Goal: Task Accomplishment & Management: Manage account settings

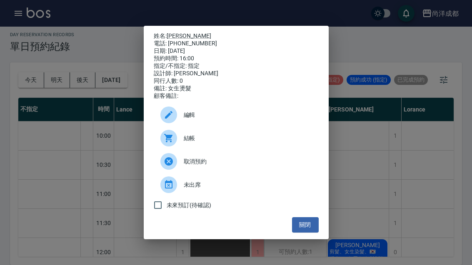
scroll to position [288, 0]
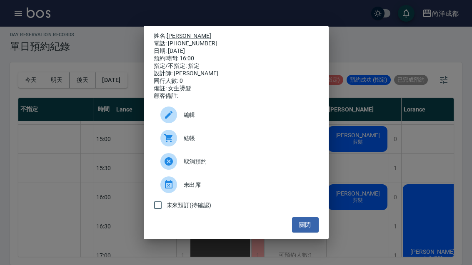
click at [310, 229] on button "關閉" at bounding box center [305, 224] width 27 height 15
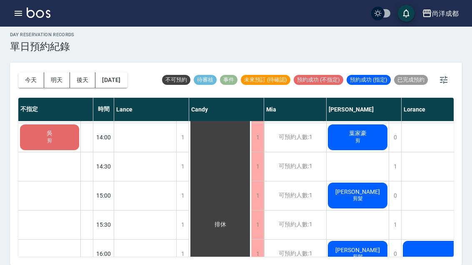
scroll to position [28, 0]
click at [355, 185] on div "鄭合鈞 剪髮" at bounding box center [357, 195] width 62 height 28
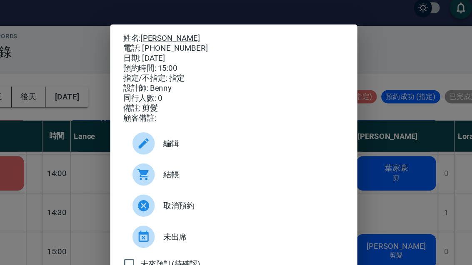
scroll to position [0, 0]
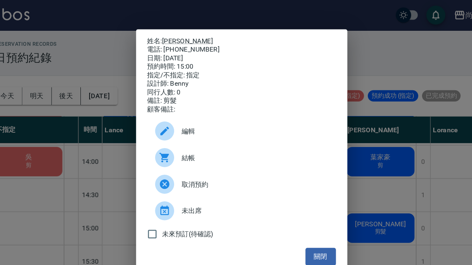
click at [292, 226] on button "關閉" at bounding box center [305, 224] width 27 height 15
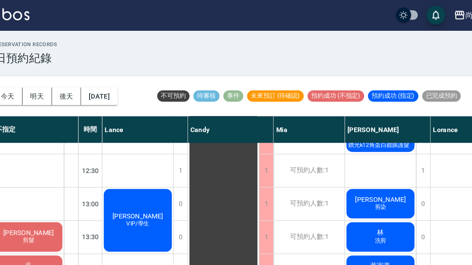
scroll to position [142, 0]
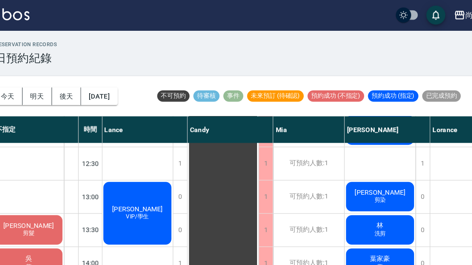
click at [18, 87] on button "今天" at bounding box center [31, 84] width 26 height 15
click at [70, 90] on button "後天" at bounding box center [83, 84] width 26 height 15
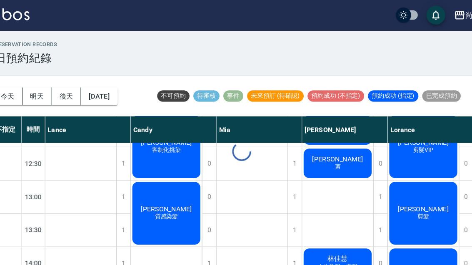
scroll to position [142, 0]
click at [18, 86] on button "今天" at bounding box center [31, 84] width 26 height 15
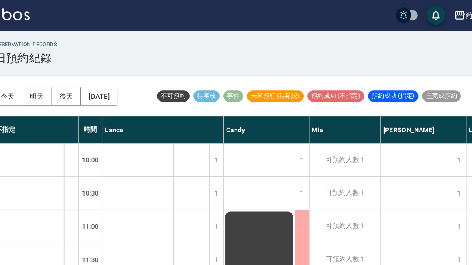
scroll to position [-1, 0]
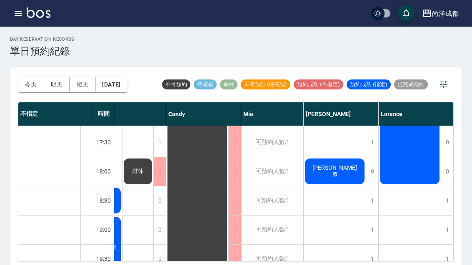
scroll to position [434, 54]
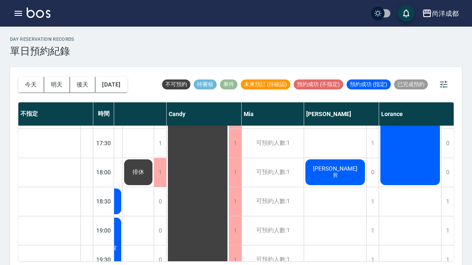
click at [28, 82] on button "今天" at bounding box center [31, 84] width 26 height 15
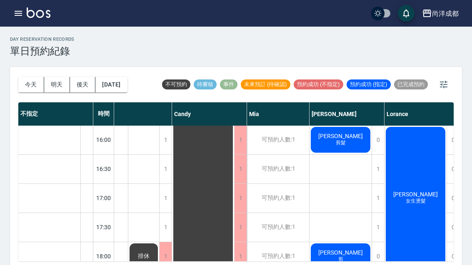
scroll to position [350, 47]
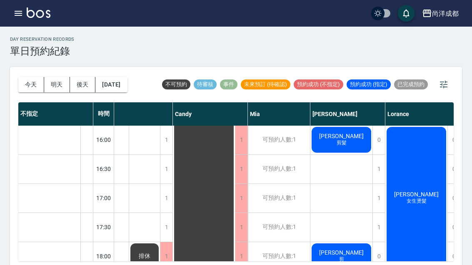
click at [421, 208] on div "康嘉祐 女生燙髮" at bounding box center [416, 198] width 62 height 145
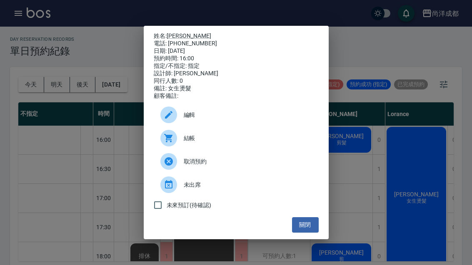
click at [298, 233] on button "關閉" at bounding box center [305, 224] width 27 height 15
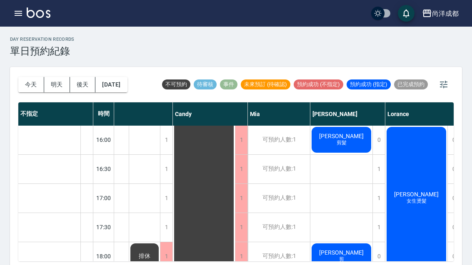
click at [33, 85] on button "今天" at bounding box center [31, 84] width 26 height 15
click at [32, 85] on button "今天" at bounding box center [31, 84] width 26 height 15
click at [31, 83] on button "今天" at bounding box center [31, 84] width 26 height 15
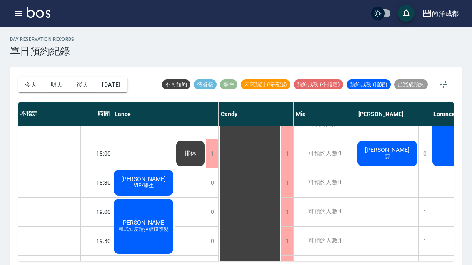
scroll to position [452, 2]
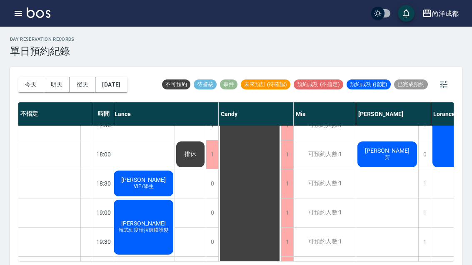
click at [427, 211] on div "1" at bounding box center [424, 213] width 12 height 29
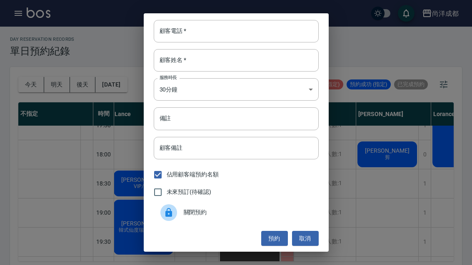
click at [165, 27] on div "顧客電話   * 顧客電話   *" at bounding box center [236, 31] width 165 height 22
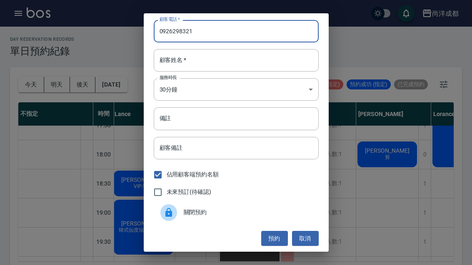
type input "0926298321"
click at [173, 57] on div "顧客姓名   * 顧客姓名   *" at bounding box center [236, 60] width 165 height 22
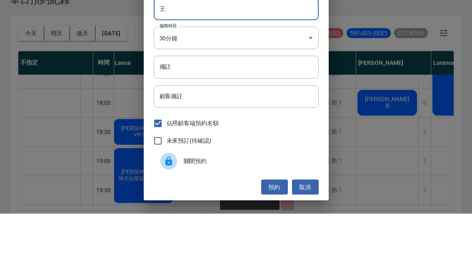
type input "王"
click at [291, 107] on input "備註" at bounding box center [236, 118] width 165 height 22
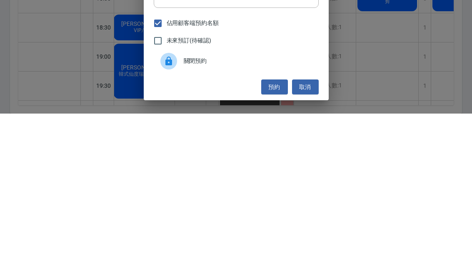
type input "剪染"
click at [278, 231] on button "預約" at bounding box center [274, 238] width 27 height 15
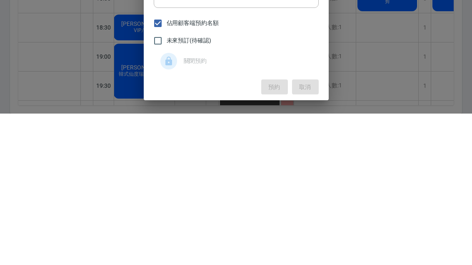
scroll to position [2, 0]
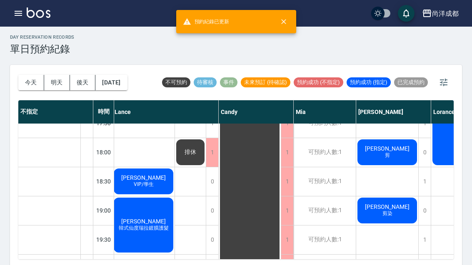
click at [40, 77] on button "今天" at bounding box center [31, 82] width 26 height 15
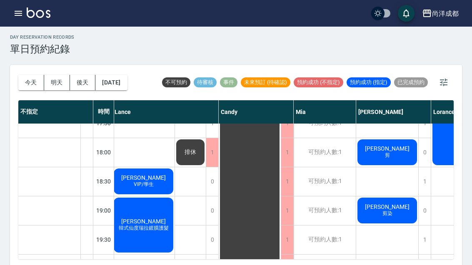
click at [40, 77] on button "今天" at bounding box center [31, 82] width 26 height 15
click at [26, 80] on button "今天" at bounding box center [31, 82] width 26 height 15
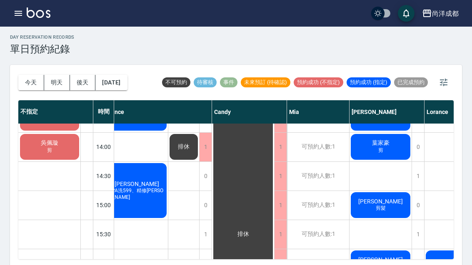
scroll to position [224, 9]
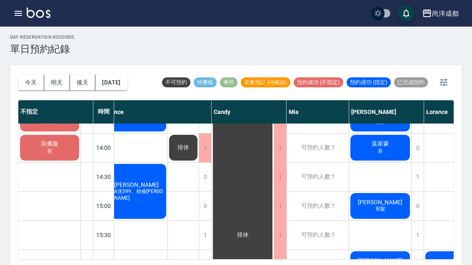
click at [371, 261] on span "蘇漢強" at bounding box center [380, 260] width 48 height 7
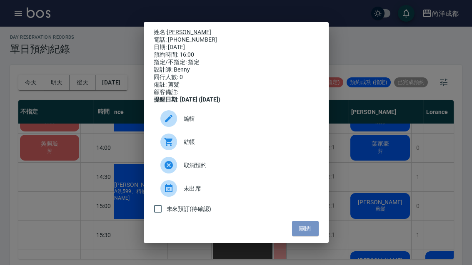
click at [306, 236] on button "關閉" at bounding box center [305, 228] width 27 height 15
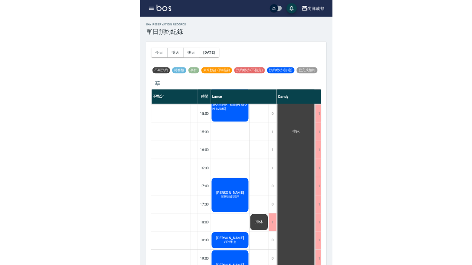
scroll to position [2, 0]
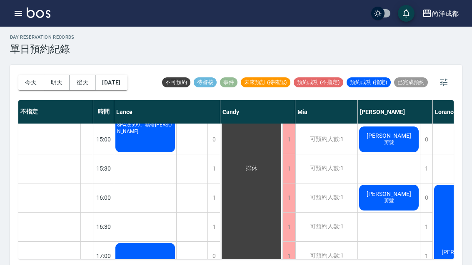
click at [53, 85] on button "明天" at bounding box center [57, 82] width 26 height 15
click at [53, 85] on div at bounding box center [236, 132] width 472 height 265
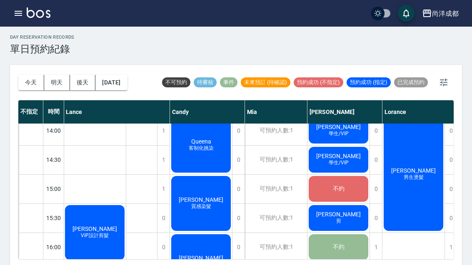
click at [105, 83] on button "2025/09/20" at bounding box center [111, 82] width 32 height 15
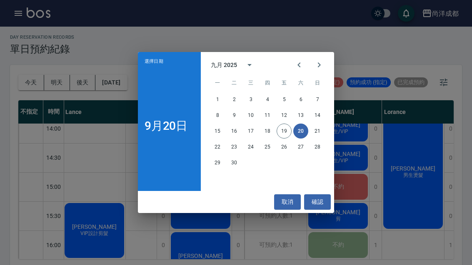
click at [253, 139] on button "17" at bounding box center [250, 131] width 15 height 15
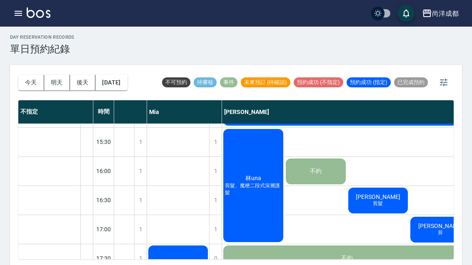
click at [45, 87] on button "明天" at bounding box center [57, 82] width 26 height 15
click at [45, 86] on div at bounding box center [236, 132] width 472 height 265
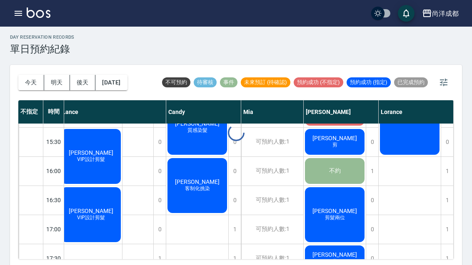
click at [35, 88] on button "今天" at bounding box center [31, 82] width 26 height 15
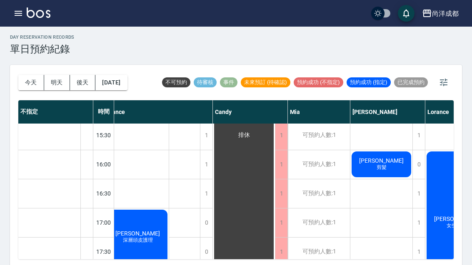
scroll to position [338, 9]
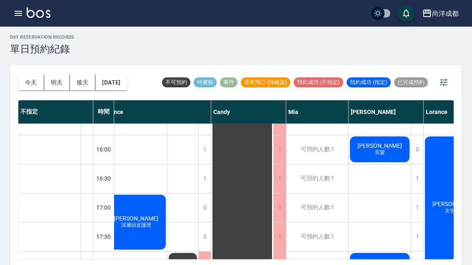
click at [366, 265] on div "劉朝傑 剪" at bounding box center [379, 266] width 62 height 28
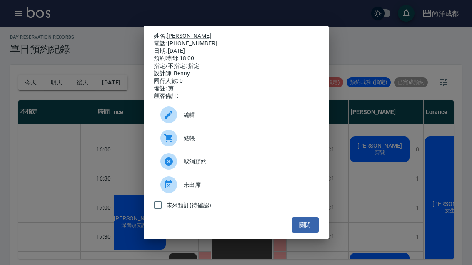
click at [313, 233] on button "關閉" at bounding box center [305, 224] width 27 height 15
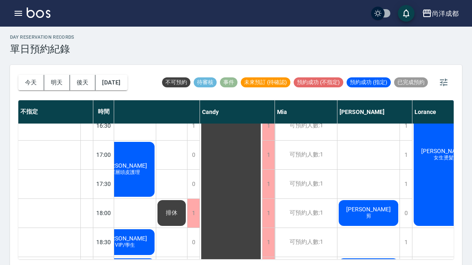
scroll to position [391, 21]
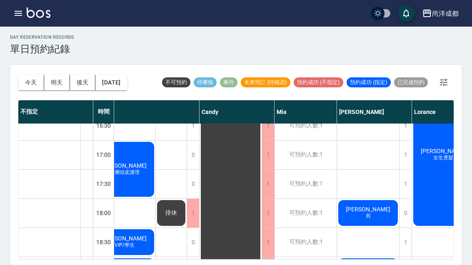
click at [23, 265] on div "今天 明天 後天 2025/09/19 不可預約 待審核 事件 未來預訂 (待確認) 預約成功 (不指定) 預約成功 (指定) 已完成預約 不指定 時間 La…" at bounding box center [236, 166] width 452 height 203
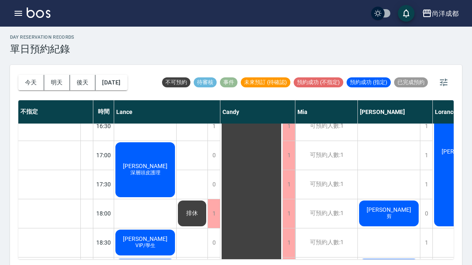
scroll to position [391, 0]
click at [149, 180] on div "彭莉庭 深層頭皮護理" at bounding box center [145, 169] width 62 height 57
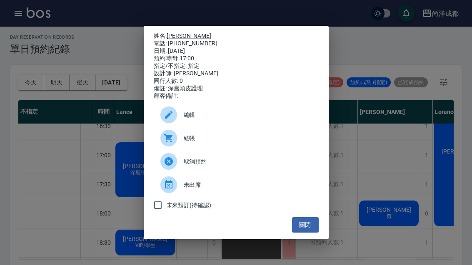
scroll to position [2, 0]
click at [313, 233] on button "關閉" at bounding box center [305, 224] width 27 height 15
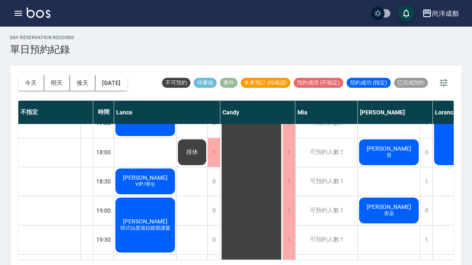
scroll to position [452, 0]
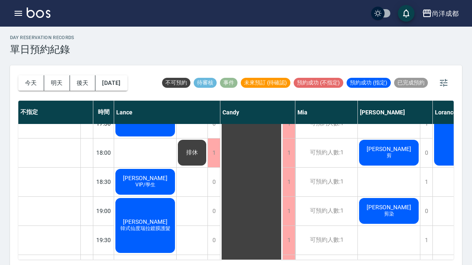
click at [58, 81] on button "明天" at bounding box center [57, 82] width 26 height 15
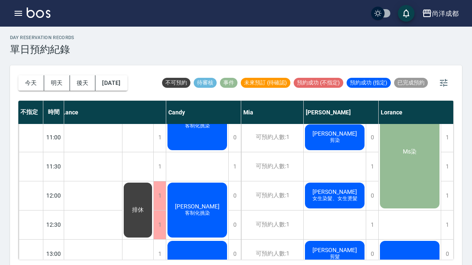
scroll to position [52, 4]
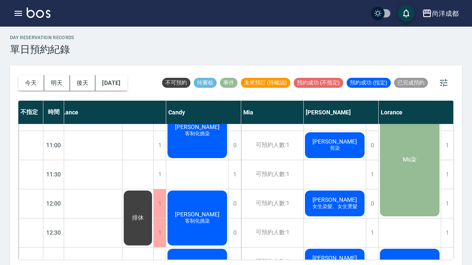
click at [329, 145] on span "[PERSON_NAME]" at bounding box center [335, 141] width 48 height 7
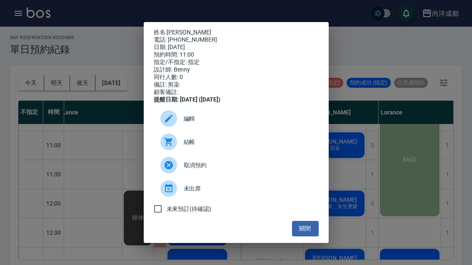
click at [173, 35] on link "[PERSON_NAME]" at bounding box center [189, 32] width 45 height 7
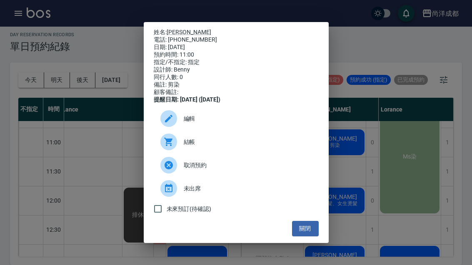
click at [302, 236] on button "關閉" at bounding box center [305, 228] width 27 height 15
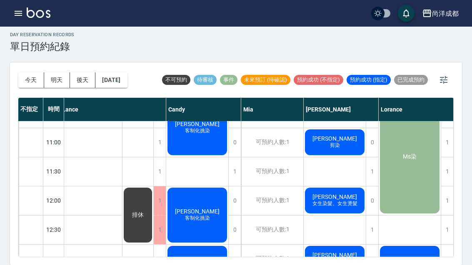
click at [327, 200] on span "女生染髮、女生燙髮" at bounding box center [335, 203] width 48 height 7
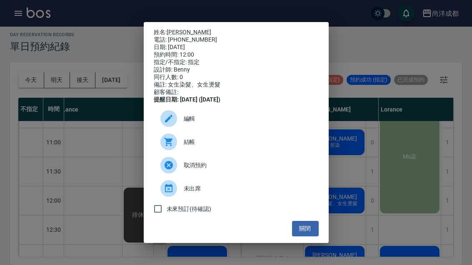
click at [174, 29] on link "林士茵" at bounding box center [189, 32] width 45 height 7
click at [359, 155] on div "姓名: 林士茵 電話: 0936184041 日期: 2025/09/20 預約時間: 12:00 指定/不指定: 指定 設計師: Benny 同行人數: 0…" at bounding box center [236, 132] width 472 height 265
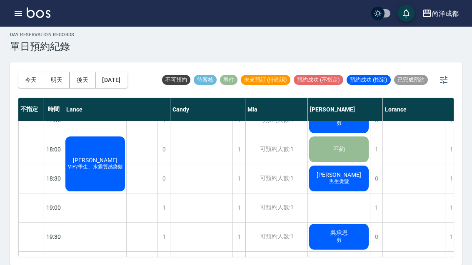
scroll to position [452, 0]
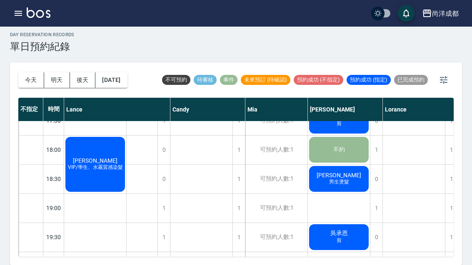
click at [30, 72] on button "今天" at bounding box center [31, 79] width 26 height 15
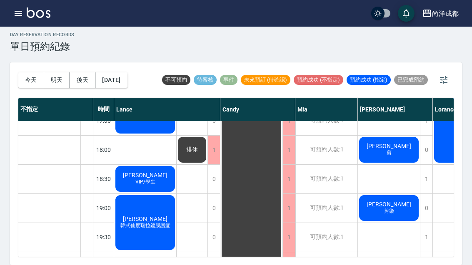
click at [387, 208] on div "王俊博 剪染" at bounding box center [389, 208] width 62 height 28
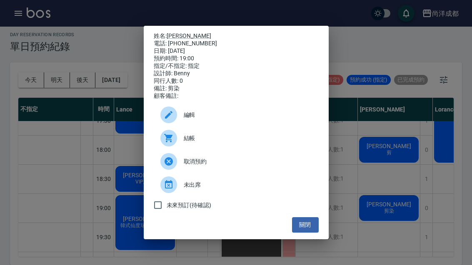
click at [355, 152] on div "姓名: 王俊博 電話: 0926298321 日期: 2025/09/19 預約時間: 19:00 指定/不指定: 指定 設計師: Benny 同行人數: 0…" at bounding box center [236, 132] width 472 height 265
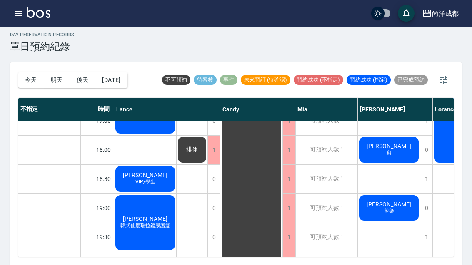
scroll to position [452, 0]
click at [159, 168] on div "林毓瑋 VIP/學生" at bounding box center [145, 179] width 62 height 28
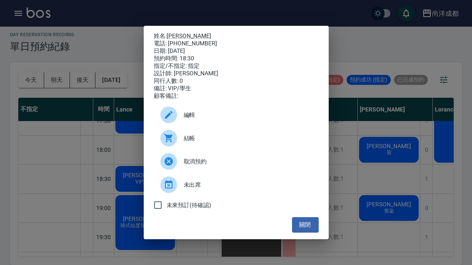
click at [395, 127] on div "姓名: 林毓瑋 電話: 0971014143 日期: 2025/09/19 預約時間: 18:30 指定/不指定: 指定 設計師: Lance 同行人數: 0…" at bounding box center [236, 132] width 472 height 265
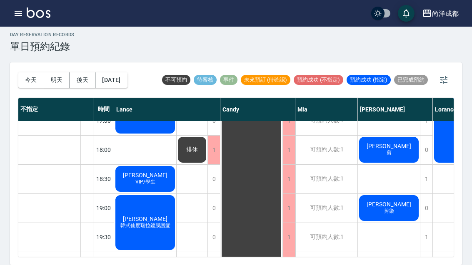
click at [129, 206] on div "金紫婷 韓式仙度瑞拉鍍膜護髮" at bounding box center [145, 222] width 62 height 57
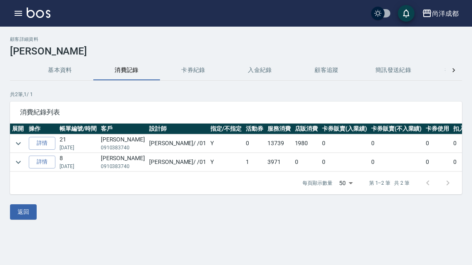
click at [38, 141] on link "詳情" at bounding box center [42, 143] width 27 height 13
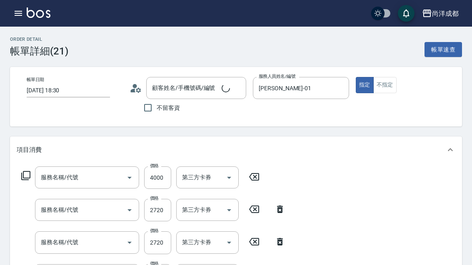
type input "[DATE] 18:30"
type input "[PERSON_NAME]/0910383740/"
type input "[PERSON_NAME]-01"
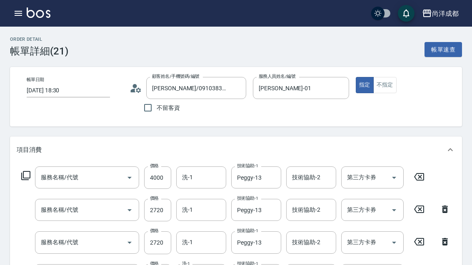
type input "仙[PERSON_NAME]拉角蛋白水乳"
type input "蕾娜塔灰紫桔梗(小)"
type input "自備鍍膜(606)"
type input "染髮(501)"
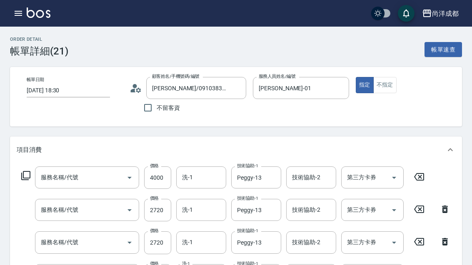
type input "染髮(501)"
type input "剪髮(401)"
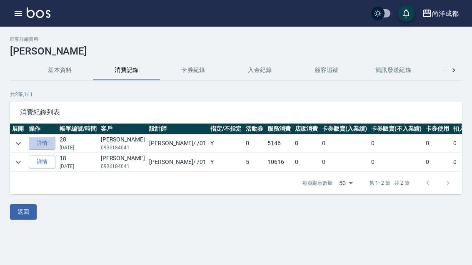
click at [35, 143] on link "詳情" at bounding box center [42, 143] width 27 height 13
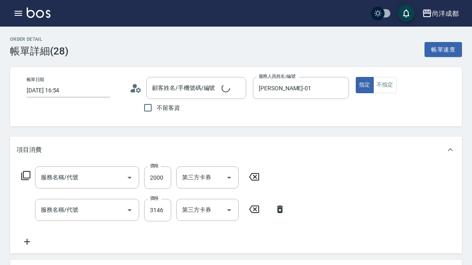
type input "2025/06/28 16:54"
type input "[PERSON_NAME]-01"
type input "新柔漾護M(614)"
type input "染髮(501)"
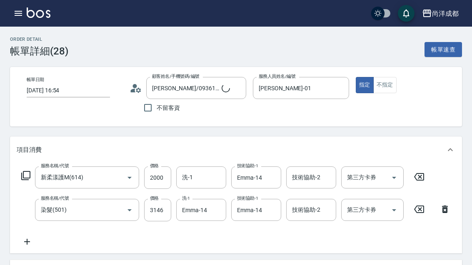
type input "林士茵/0936184041/null"
type input "信用卡"
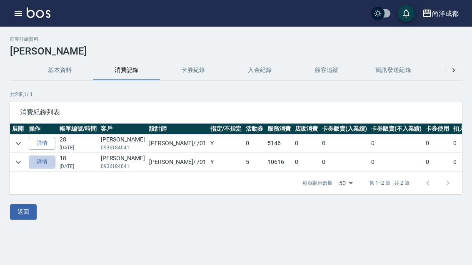
click at [37, 162] on link "詳情" at bounding box center [42, 162] width 27 height 13
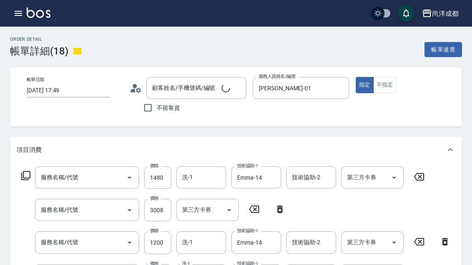
type input "2025/01/26 17:49"
type input "林士茵/0936184041/null"
type input "[PERSON_NAME]-01"
type input "1060"
type input "新柔漾護M(614)"
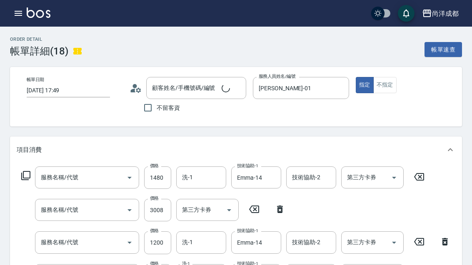
type input "染髮(501)"
type input "燙髮(301)"
